Goal: Information Seeking & Learning: Find specific fact

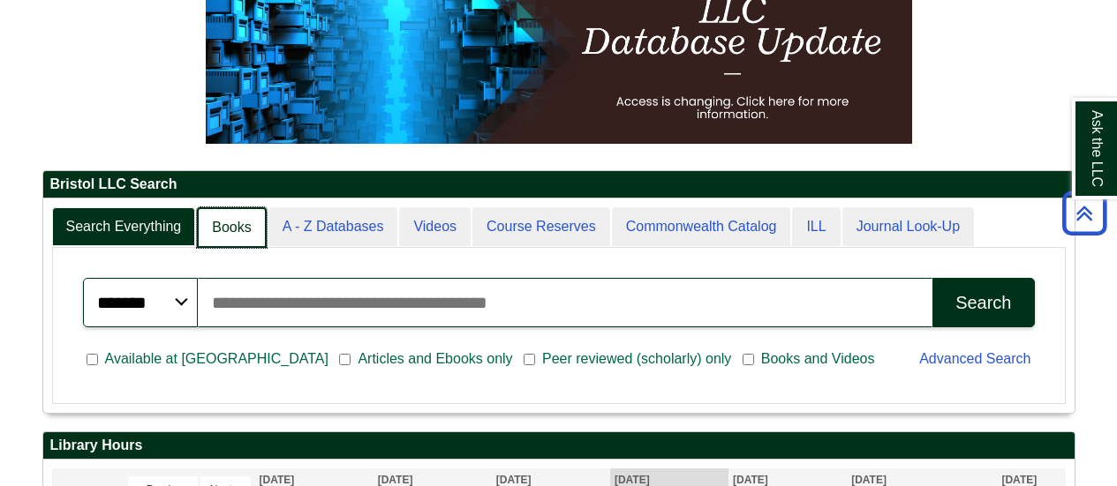
scroll to position [8, 9]
click at [214, 223] on link "Books" at bounding box center [231, 227] width 69 height 41
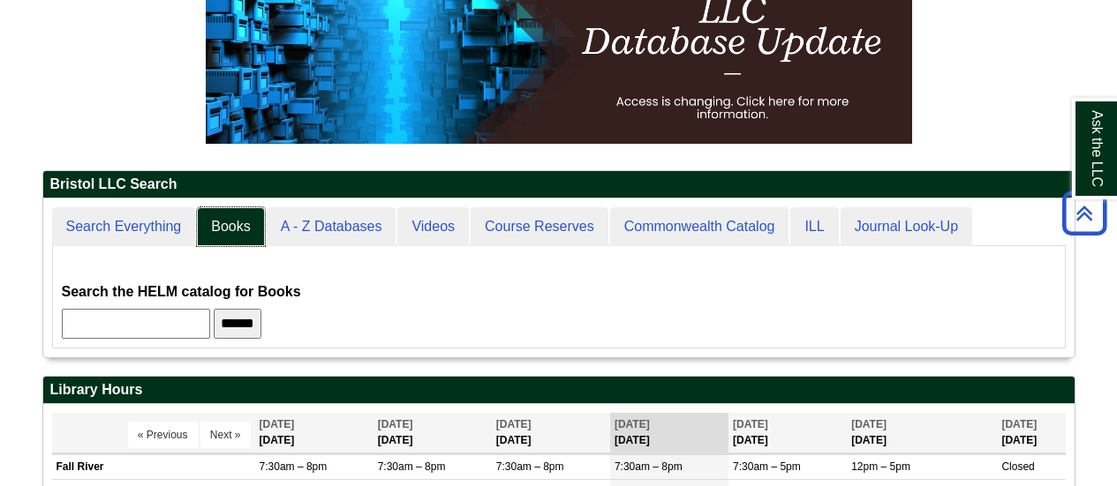
scroll to position [159, 1031]
click at [191, 319] on input "text" at bounding box center [136, 324] width 148 height 30
click at [199, 327] on input "text" at bounding box center [136, 324] width 148 height 30
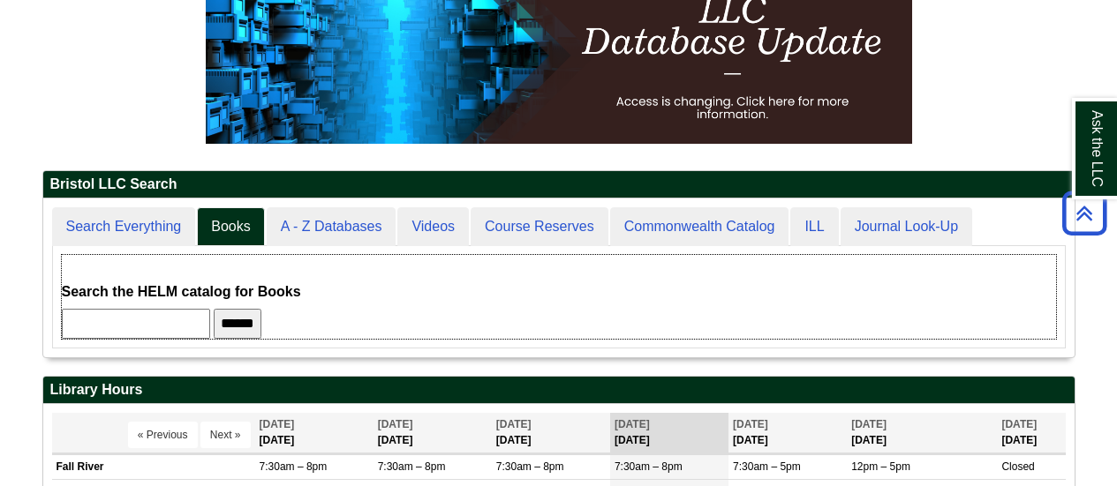
click at [427, 295] on form "Search the HELM catalog for Books ******" at bounding box center [559, 309] width 994 height 59
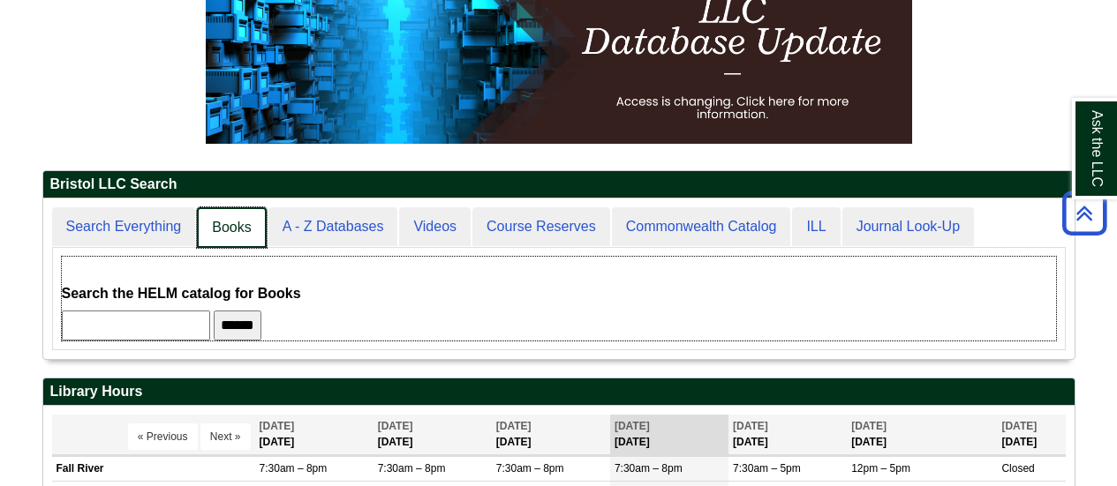
scroll to position [9, 9]
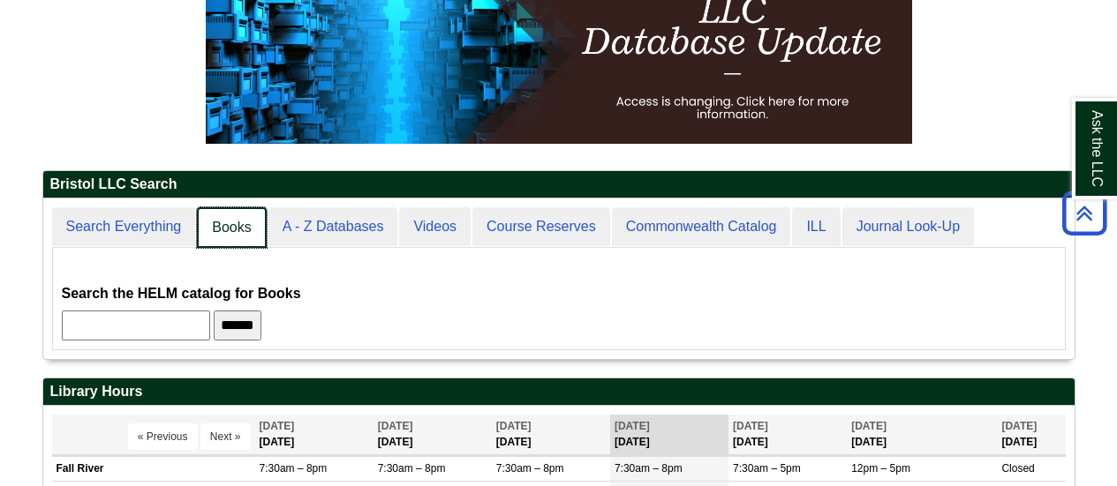
click at [227, 219] on link "Books" at bounding box center [231, 227] width 69 height 41
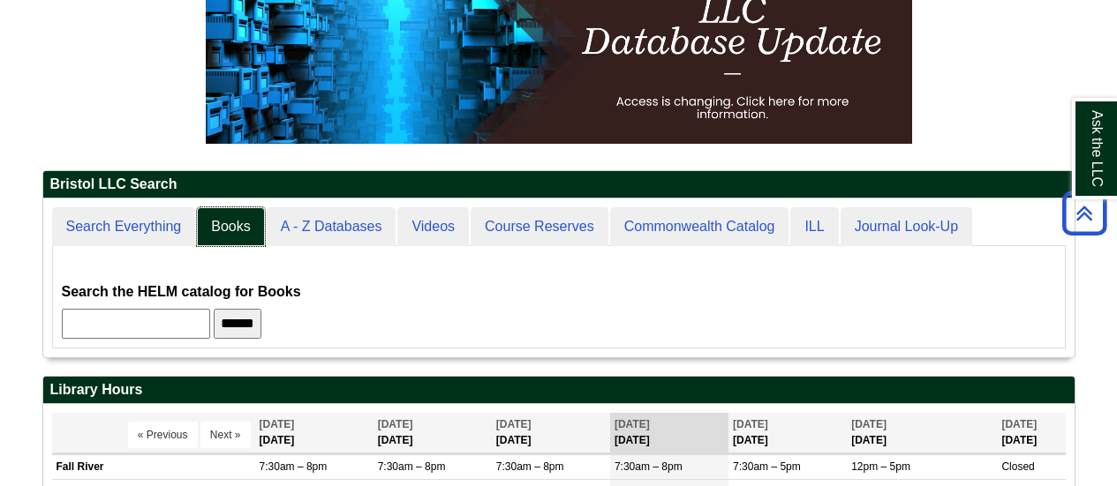
scroll to position [159, 1031]
click at [155, 319] on input "text" at bounding box center [136, 324] width 148 height 30
type input "*"
type input "**********"
click at [261, 320] on input "******" at bounding box center [238, 324] width 48 height 30
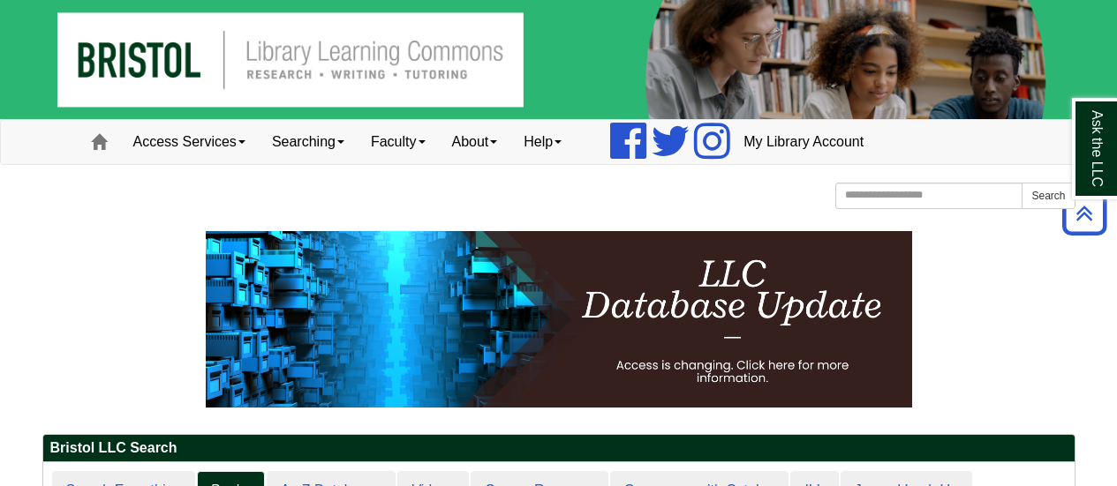
scroll to position [0, 0]
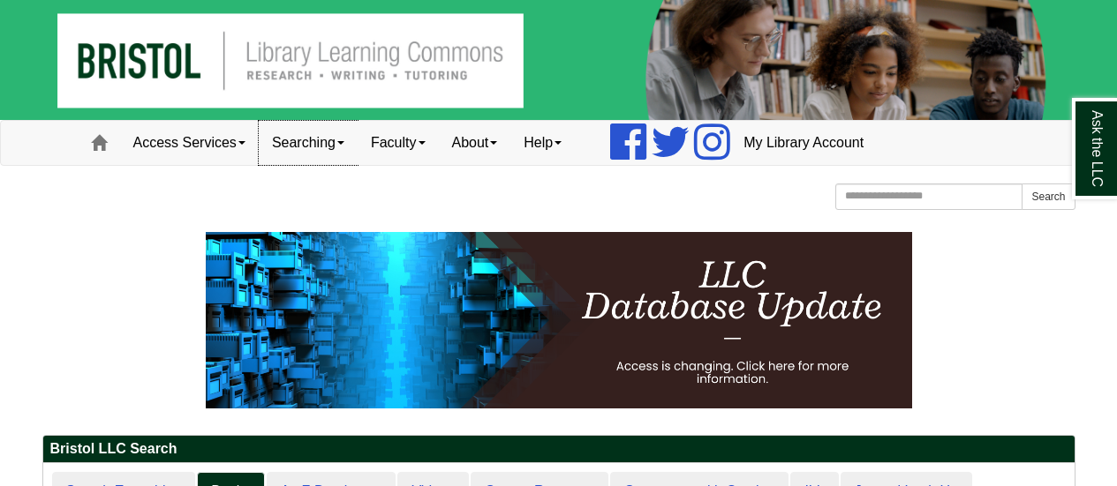
click at [344, 147] on link "Searching" at bounding box center [308, 143] width 99 height 44
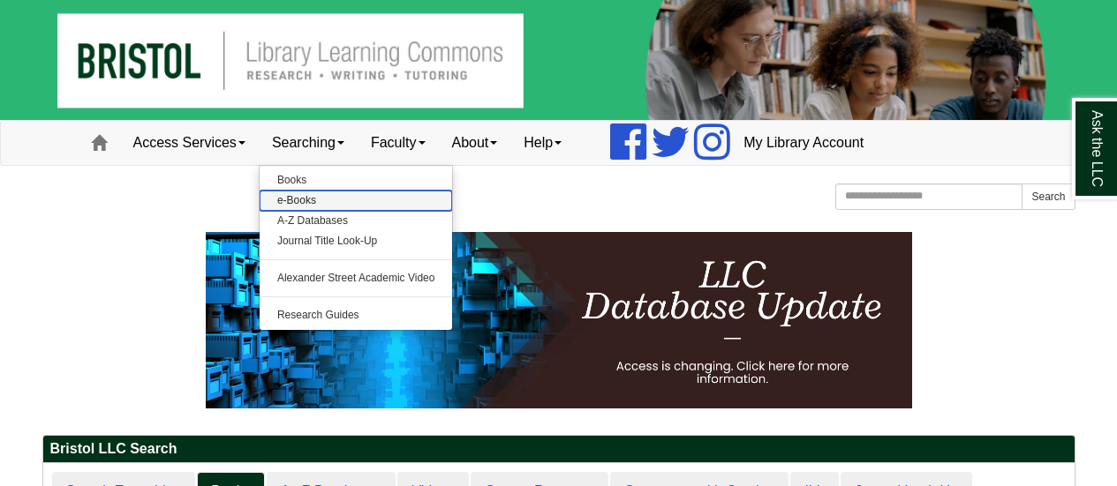
click at [338, 195] on link "e-Books" at bounding box center [356, 201] width 193 height 20
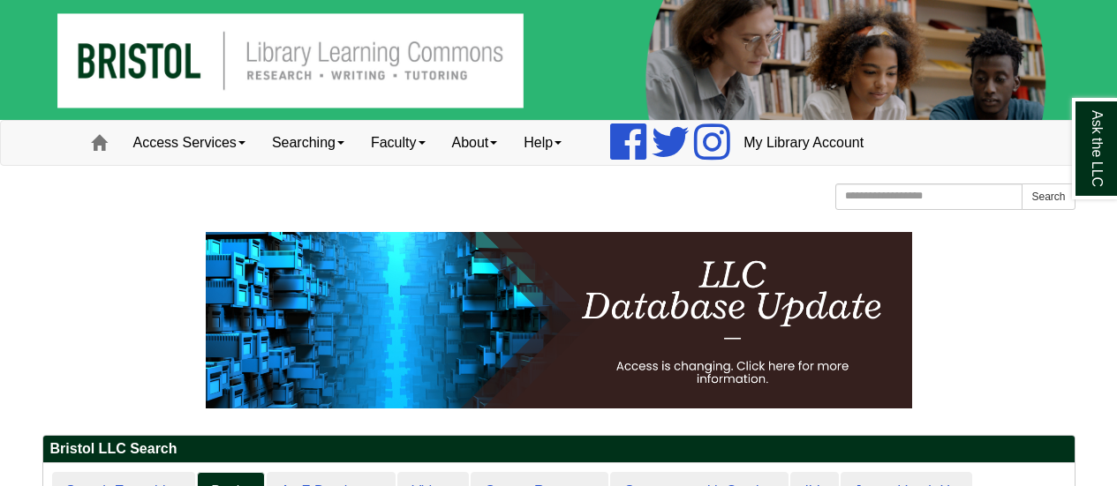
click at [122, 69] on img at bounding box center [558, 60] width 1117 height 120
